Goal: Task Accomplishment & Management: Complete application form

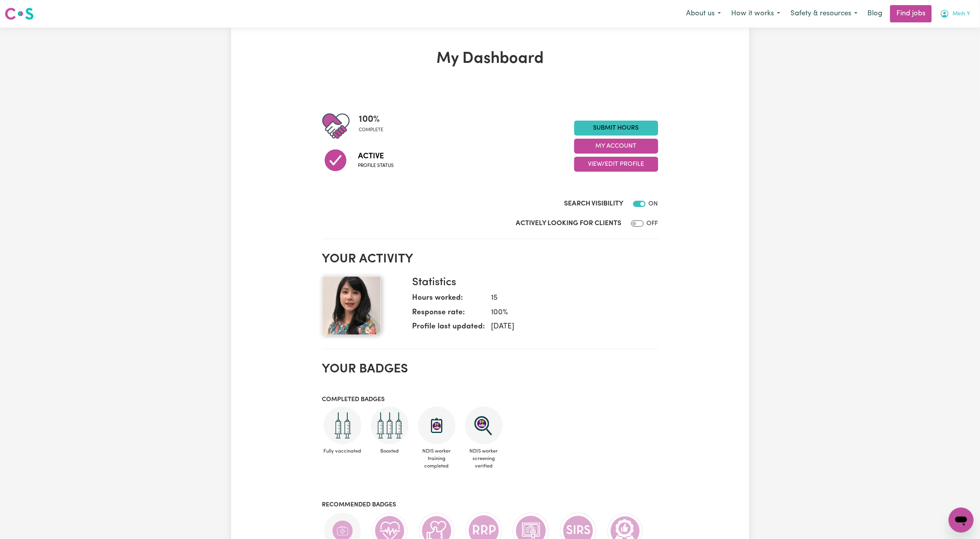
click at [958, 11] on span "Minh Y" at bounding box center [962, 14] width 18 height 9
click at [943, 33] on link "My Account" at bounding box center [944, 30] width 62 height 15
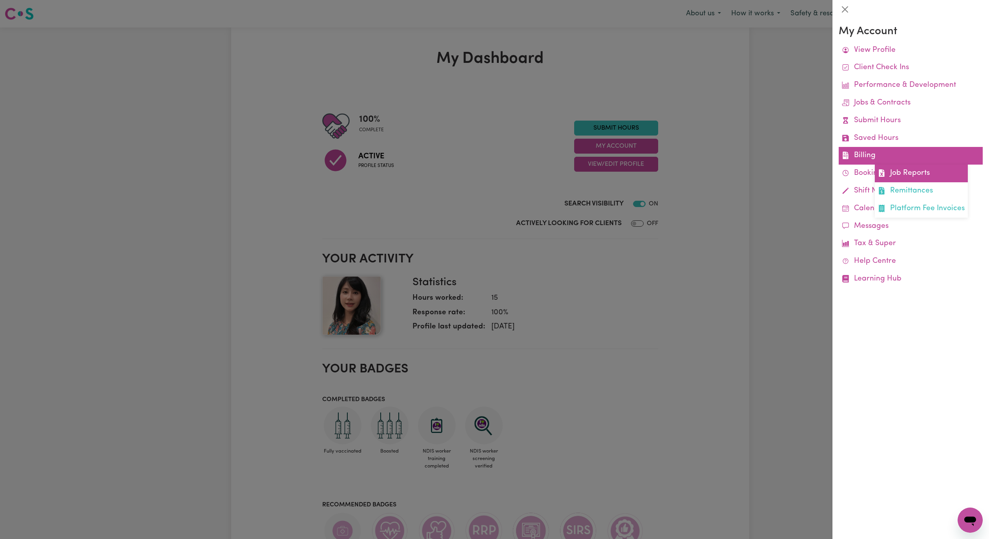
click at [897, 176] on link "Job Reports" at bounding box center [921, 173] width 93 height 18
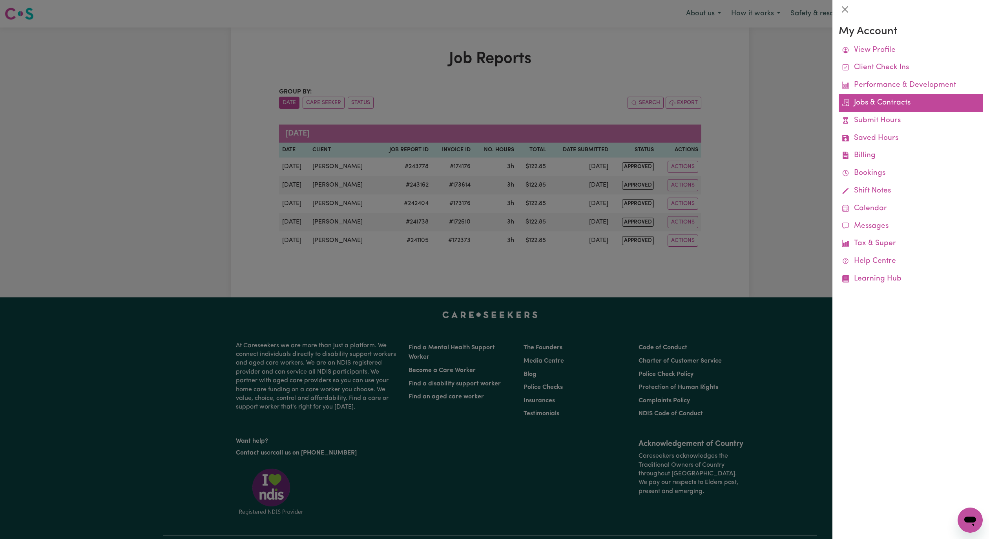
click at [867, 106] on link "Jobs & Contracts" at bounding box center [911, 103] width 144 height 18
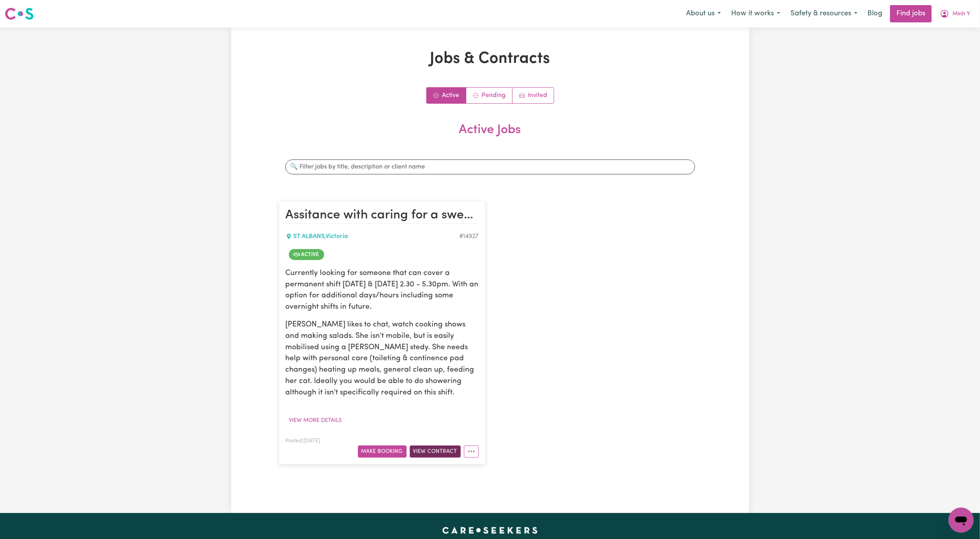
click at [441, 449] on button "View Contract" at bounding box center [435, 451] width 51 height 12
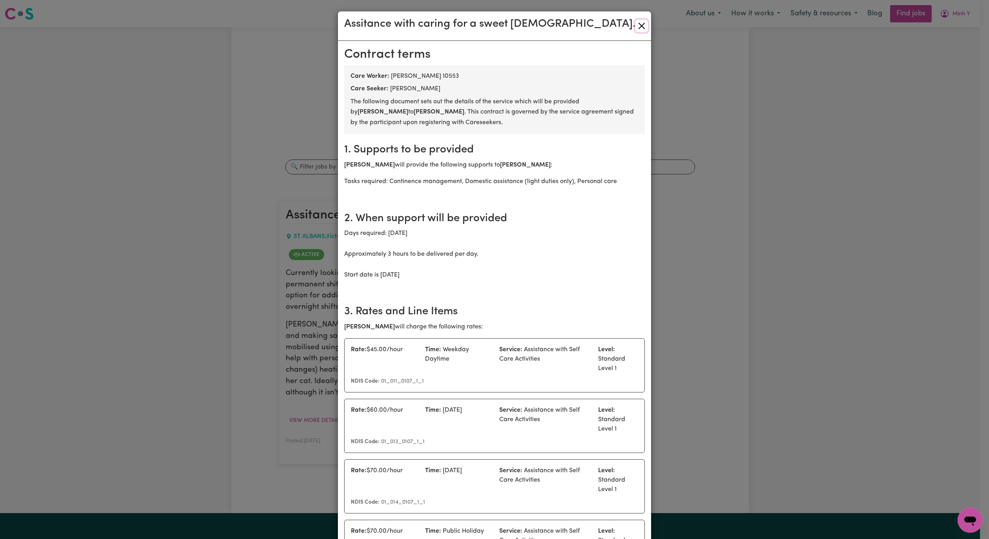
click at [636, 29] on button "Close" at bounding box center [642, 26] width 13 height 13
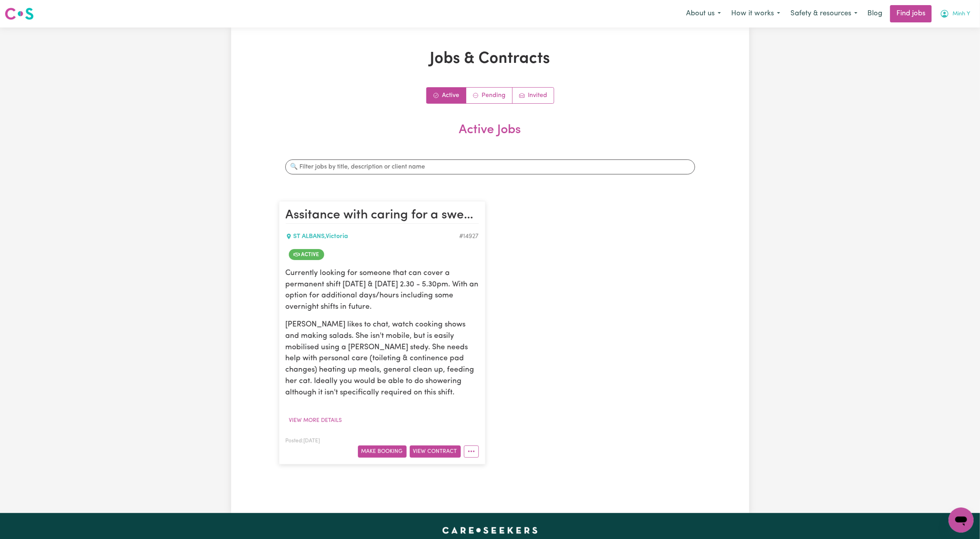
click at [966, 17] on span "Minh Y" at bounding box center [962, 14] width 18 height 9
click at [950, 29] on link "My Account" at bounding box center [944, 30] width 62 height 15
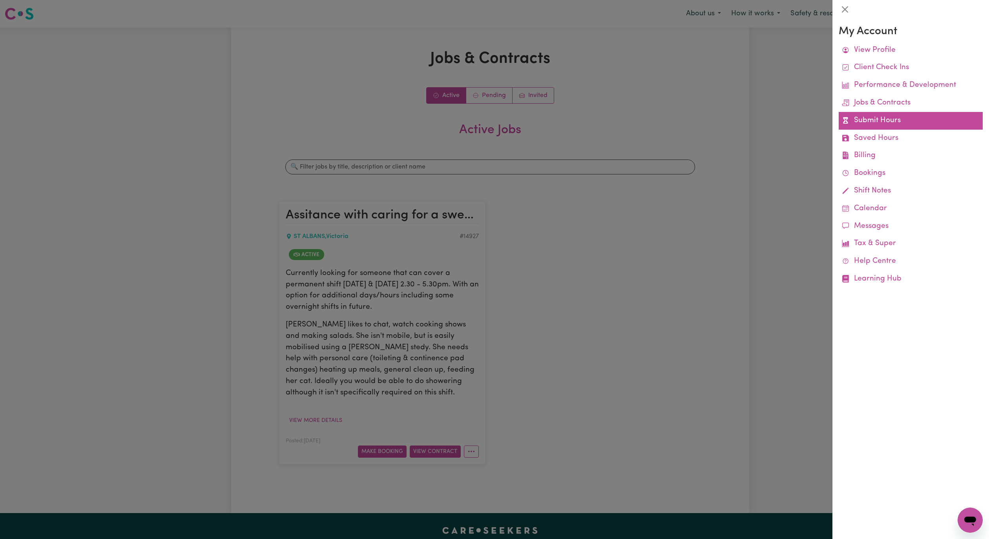
click at [890, 122] on link "Submit Hours" at bounding box center [911, 121] width 144 height 18
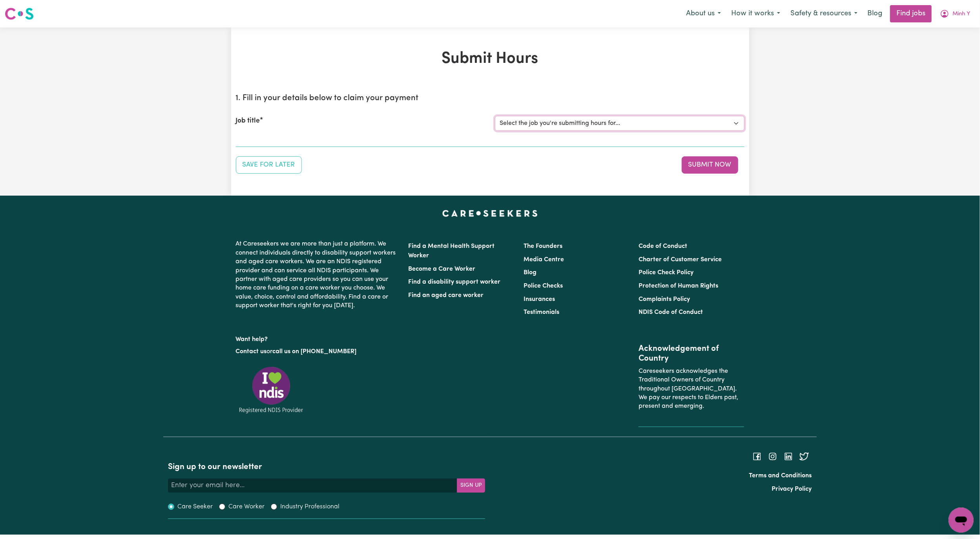
click at [534, 125] on select "Select the job you're submitting hours for..." at bounding box center [620, 123] width 250 height 15
click at [964, 19] on button "Minh Y" at bounding box center [955, 13] width 40 height 16
click at [938, 63] on link "Logout" at bounding box center [944, 60] width 62 height 15
